Goal: Navigation & Orientation: Find specific page/section

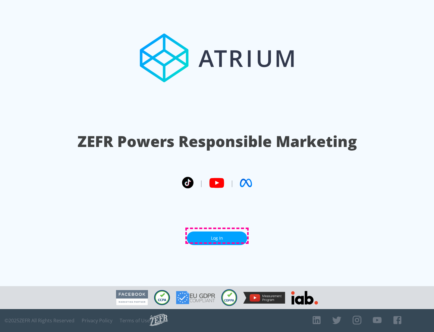
click at [217, 235] on link "Log In" at bounding box center [217, 238] width 60 height 14
